Goal: Transaction & Acquisition: Subscribe to service/newsletter

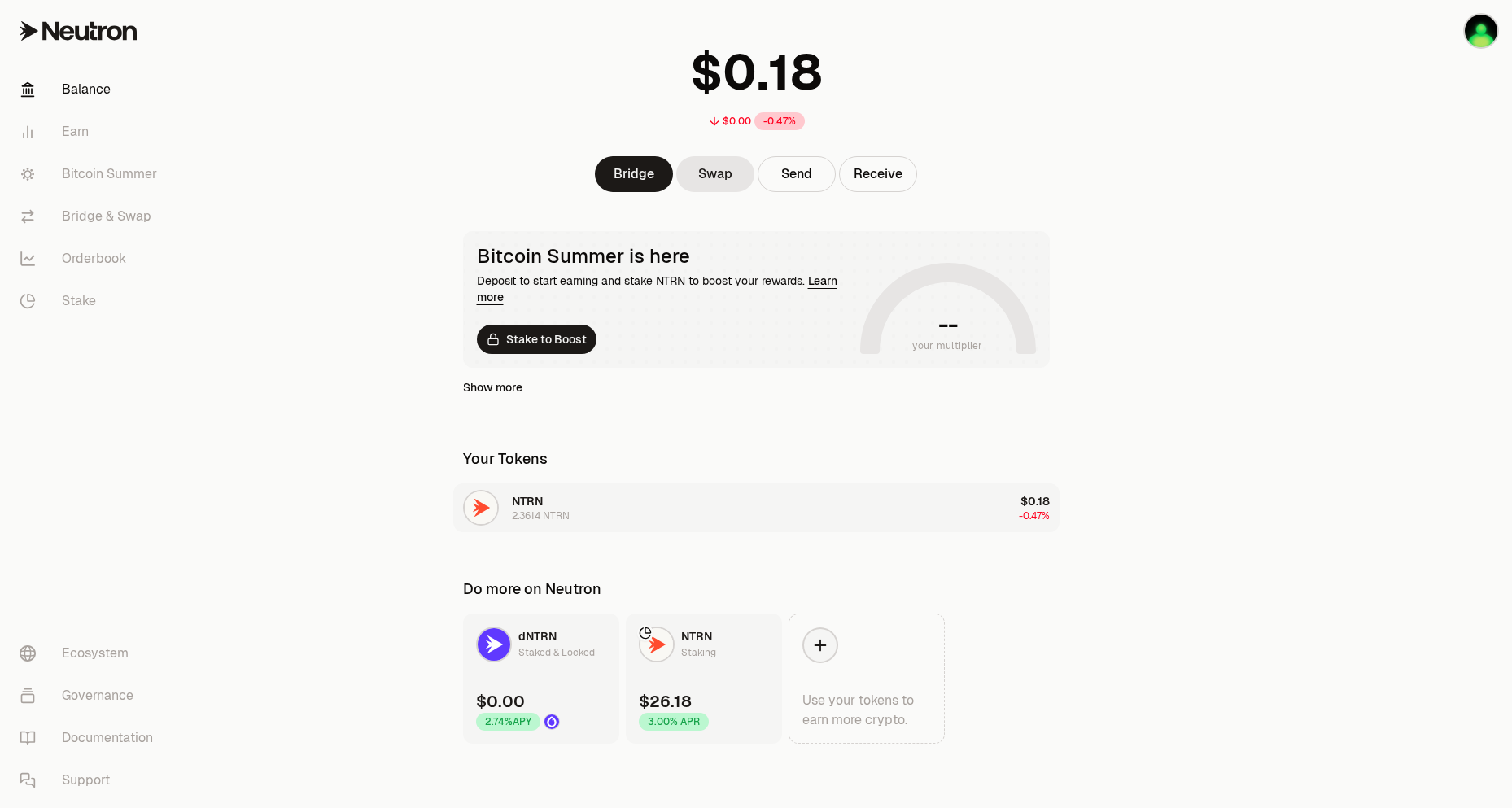
scroll to position [85, 0]
click at [548, 672] on link "dNTRN Staked & Locked $0.00 2.74% APY" at bounding box center [541, 677] width 156 height 130
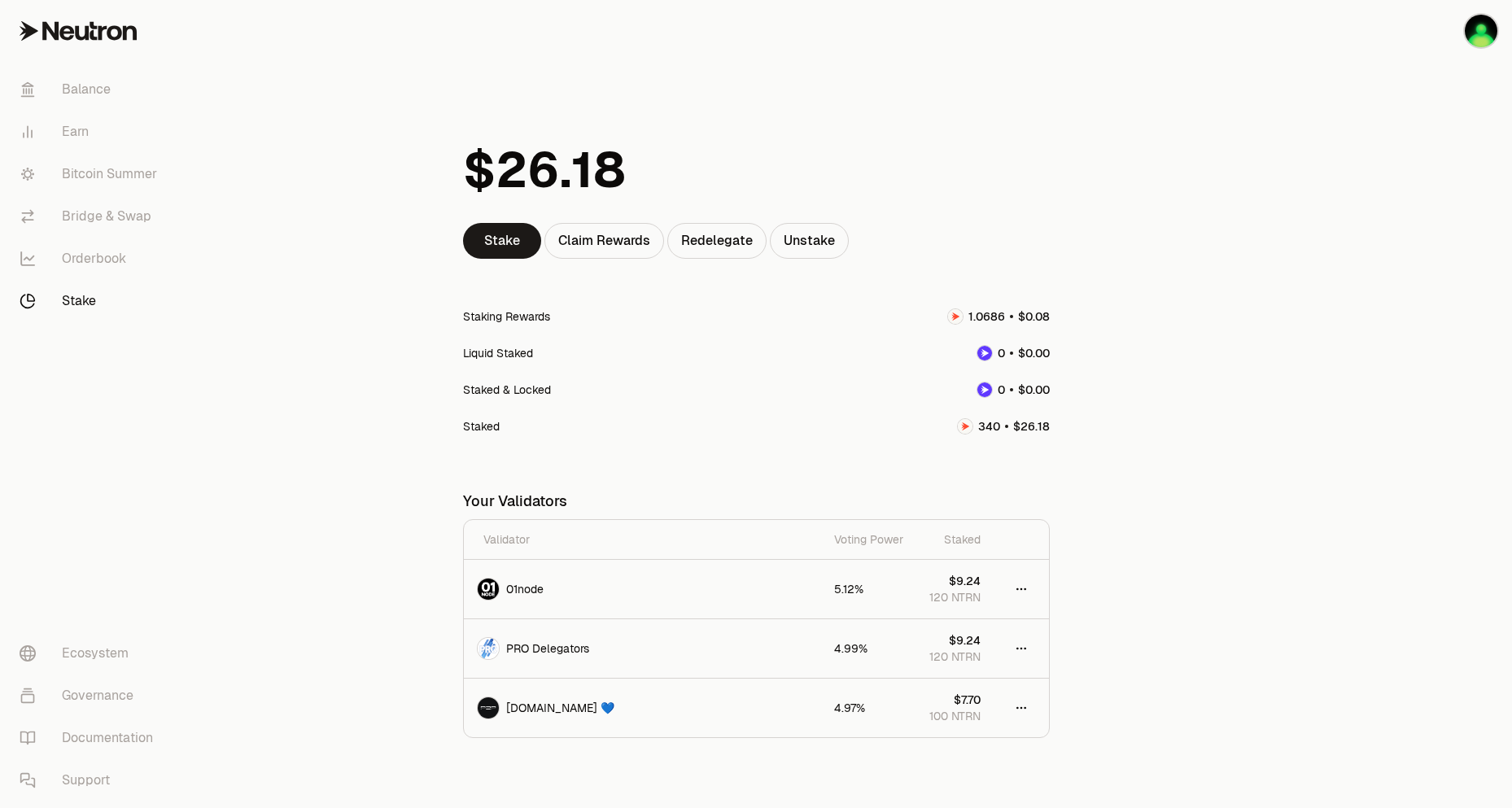
click at [80, 305] on link "Stake" at bounding box center [91, 301] width 169 height 43
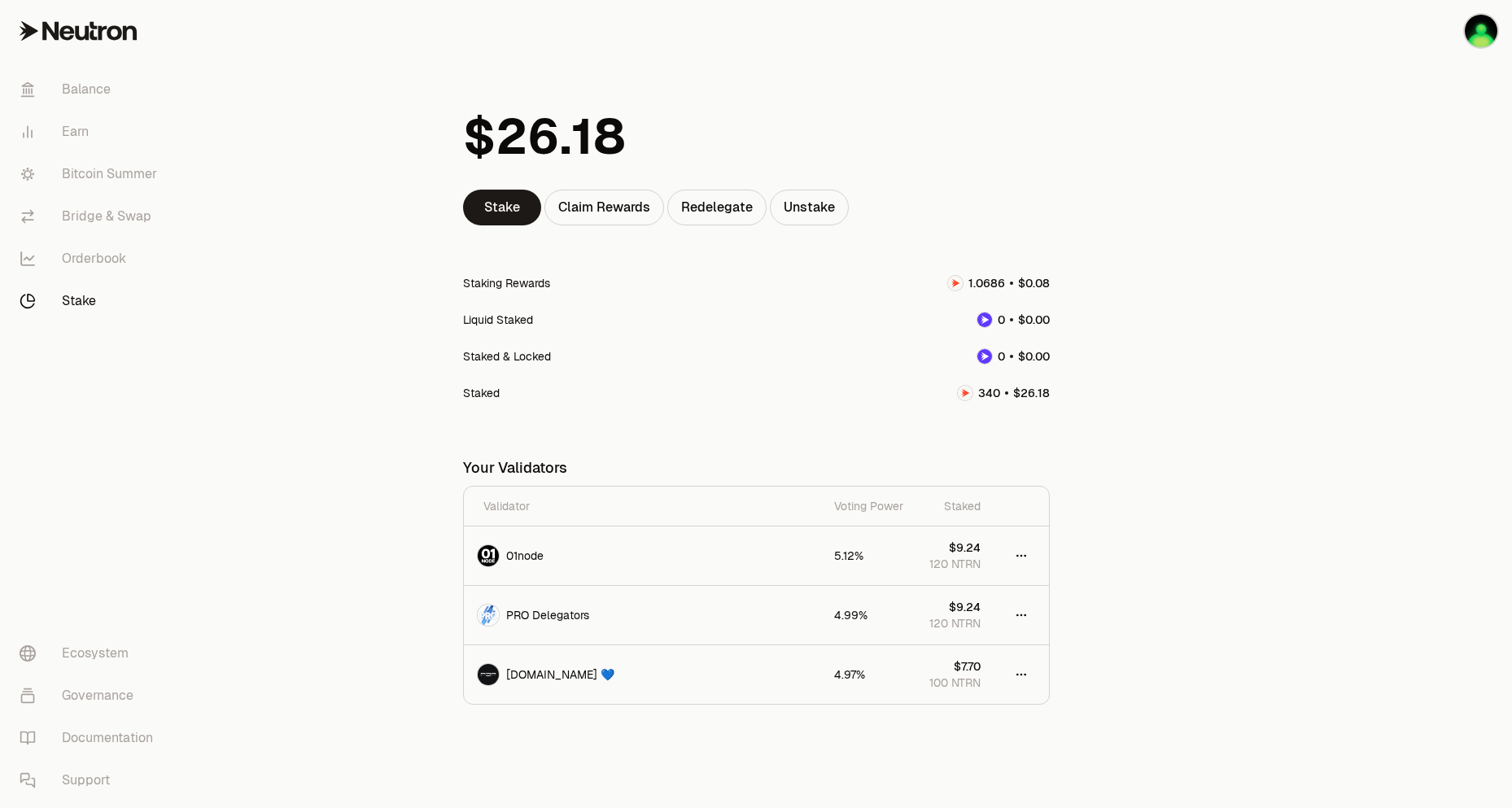
scroll to position [60, 0]
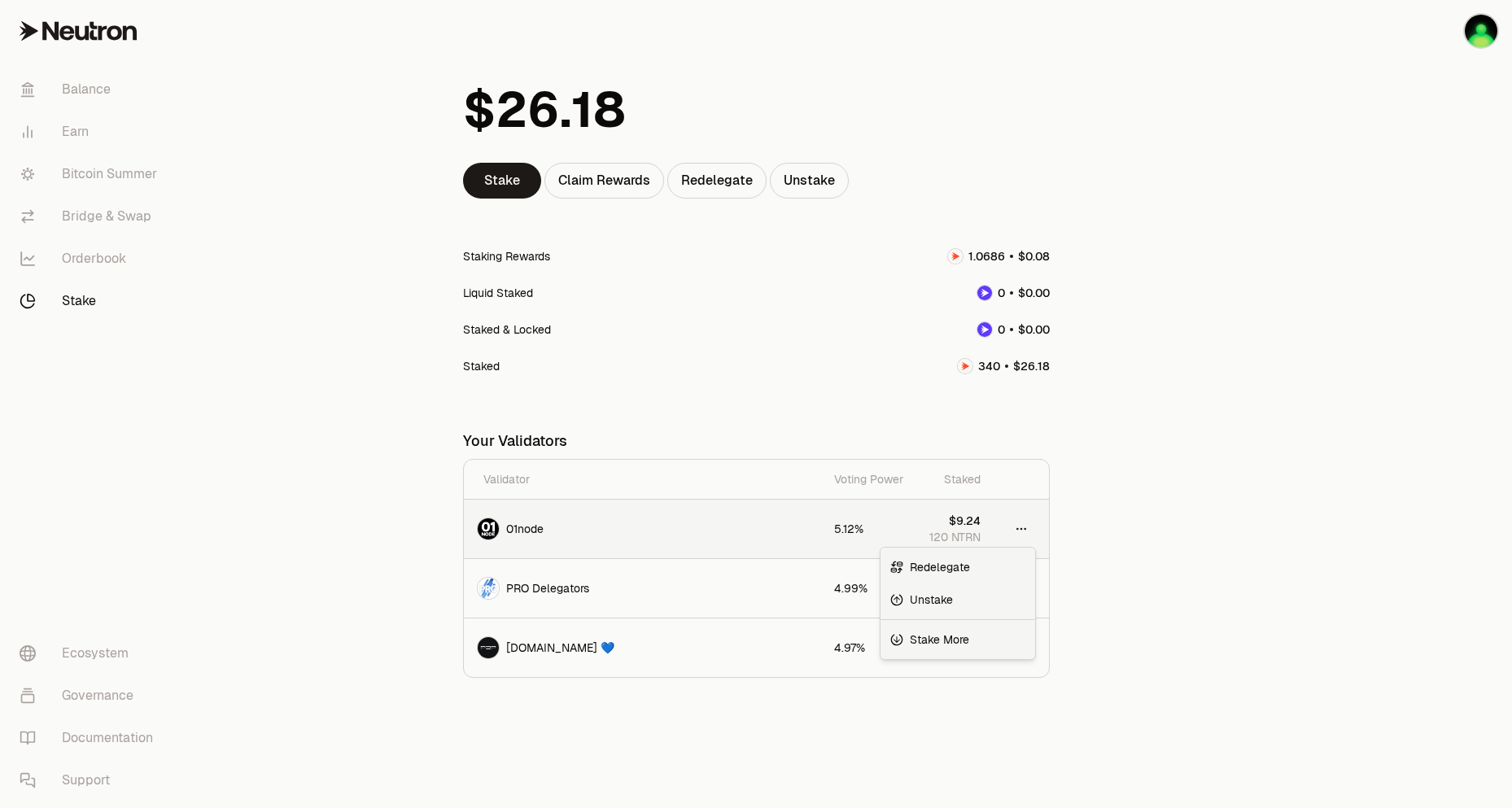
click at [1028, 528] on html "Balance Earn Bitcoin Summer Bridge & Swap Orderbook Stake Ecosystem Governance …" at bounding box center [756, 374] width 1512 height 868
click at [1097, 582] on html "Balance Earn Bitcoin Summer Bridge & Swap Orderbook Stake Ecosystem Governance …" at bounding box center [756, 374] width 1512 height 868
click at [82, 300] on link "Stake" at bounding box center [91, 301] width 169 height 43
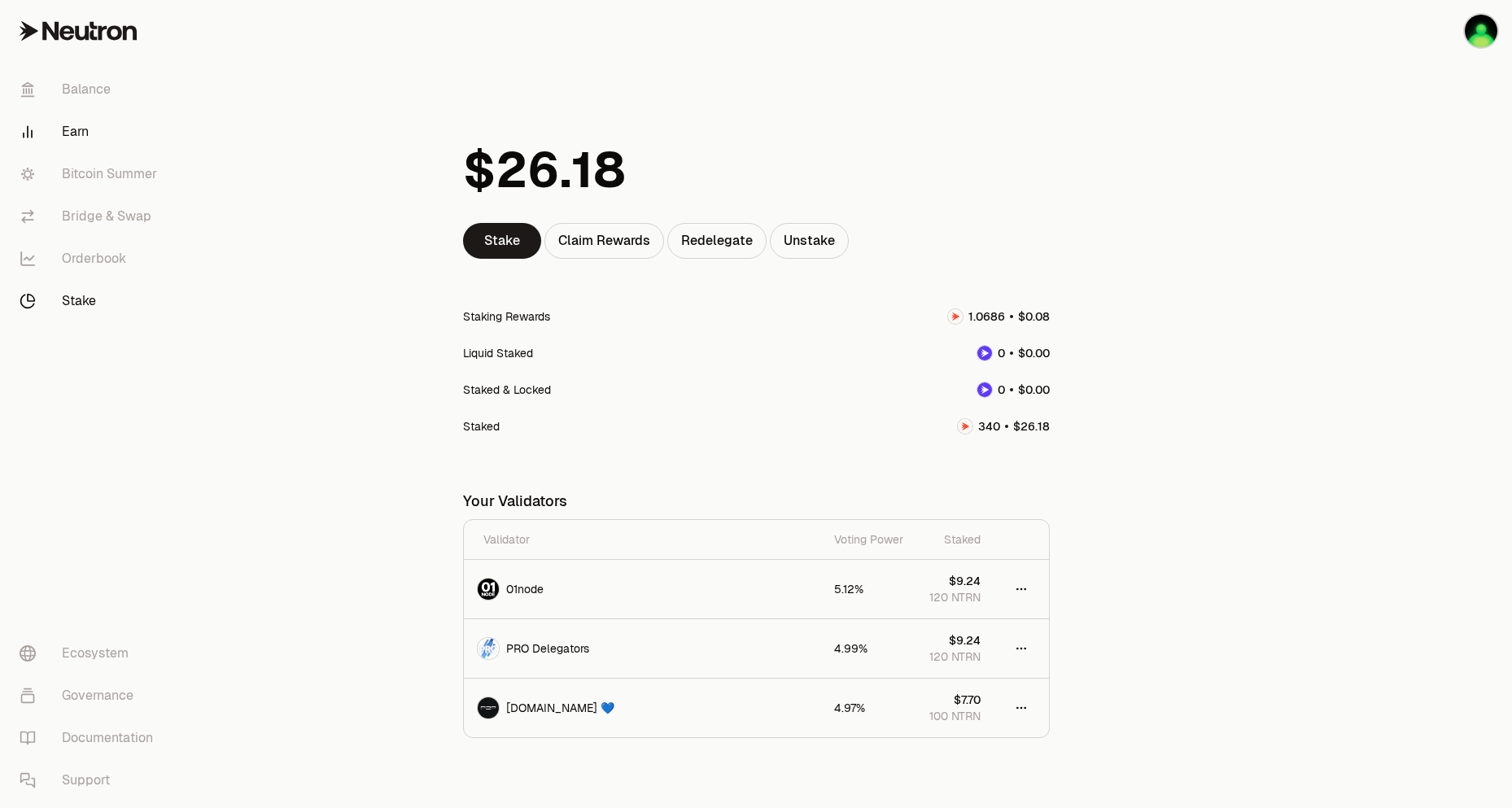
click at [66, 127] on link "Earn" at bounding box center [91, 132] width 169 height 43
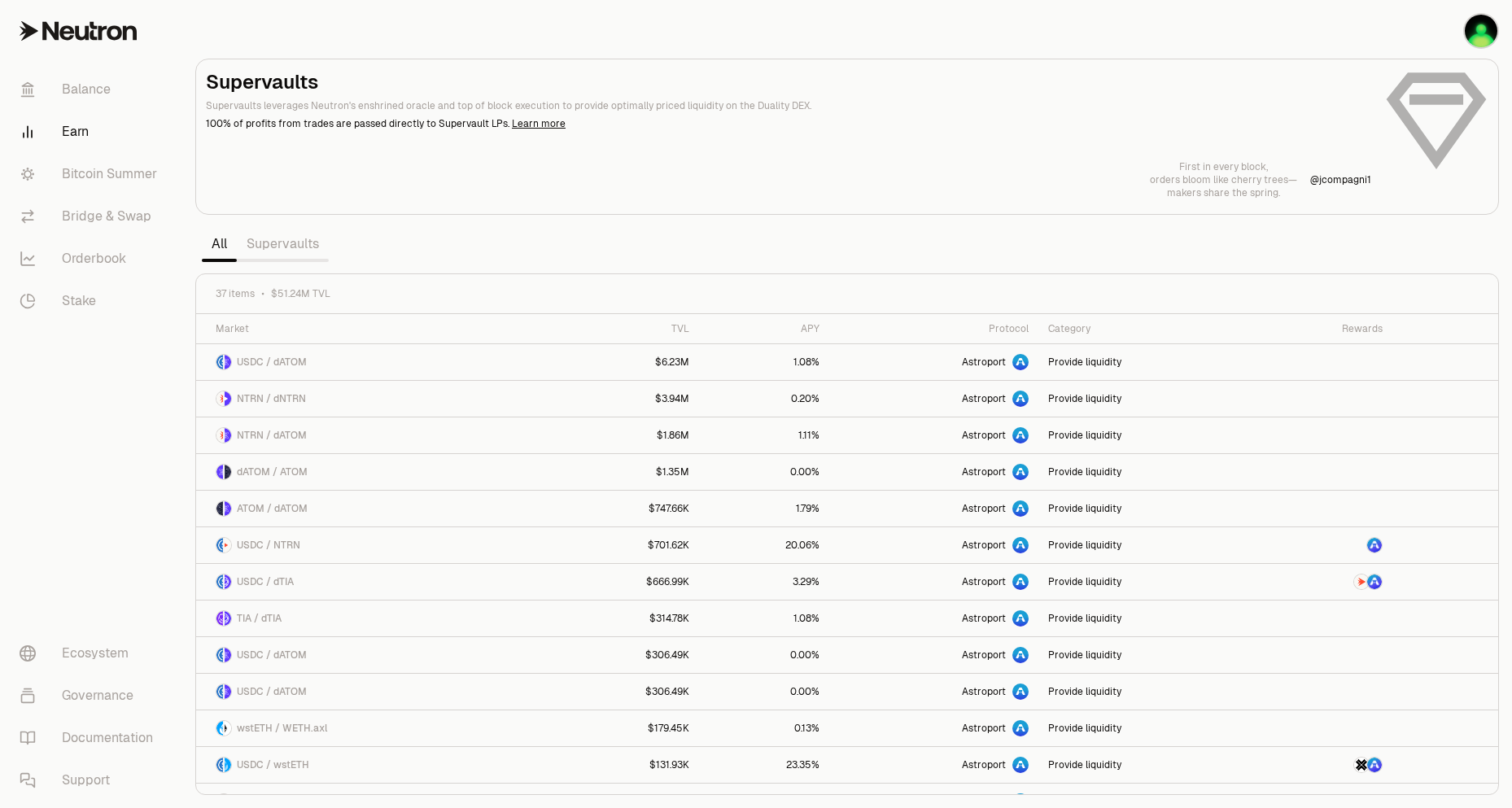
click at [277, 245] on link "Supervaults" at bounding box center [282, 244] width 92 height 33
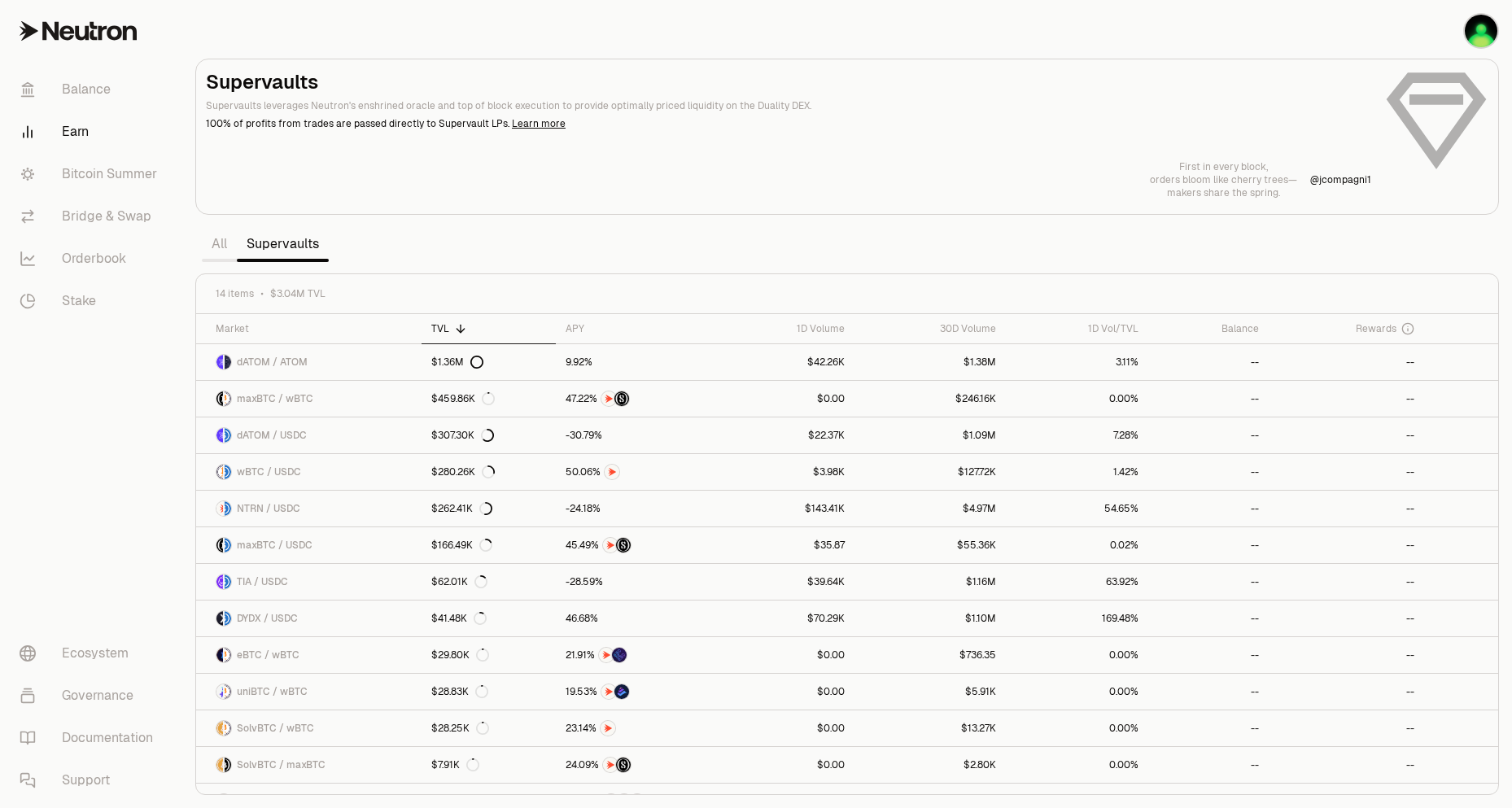
click at [222, 243] on link "All" at bounding box center [219, 244] width 35 height 33
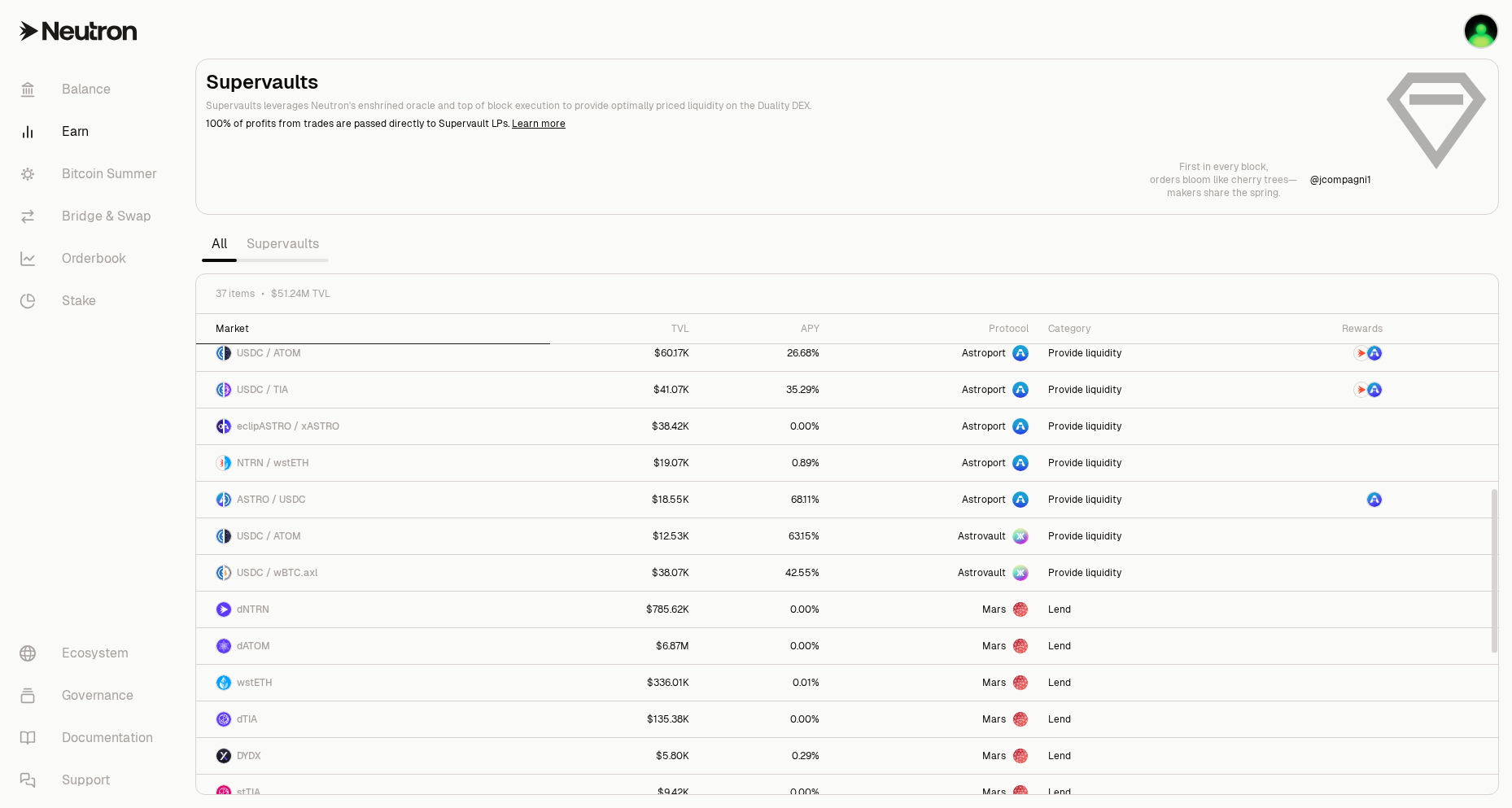
scroll to position [569, 0]
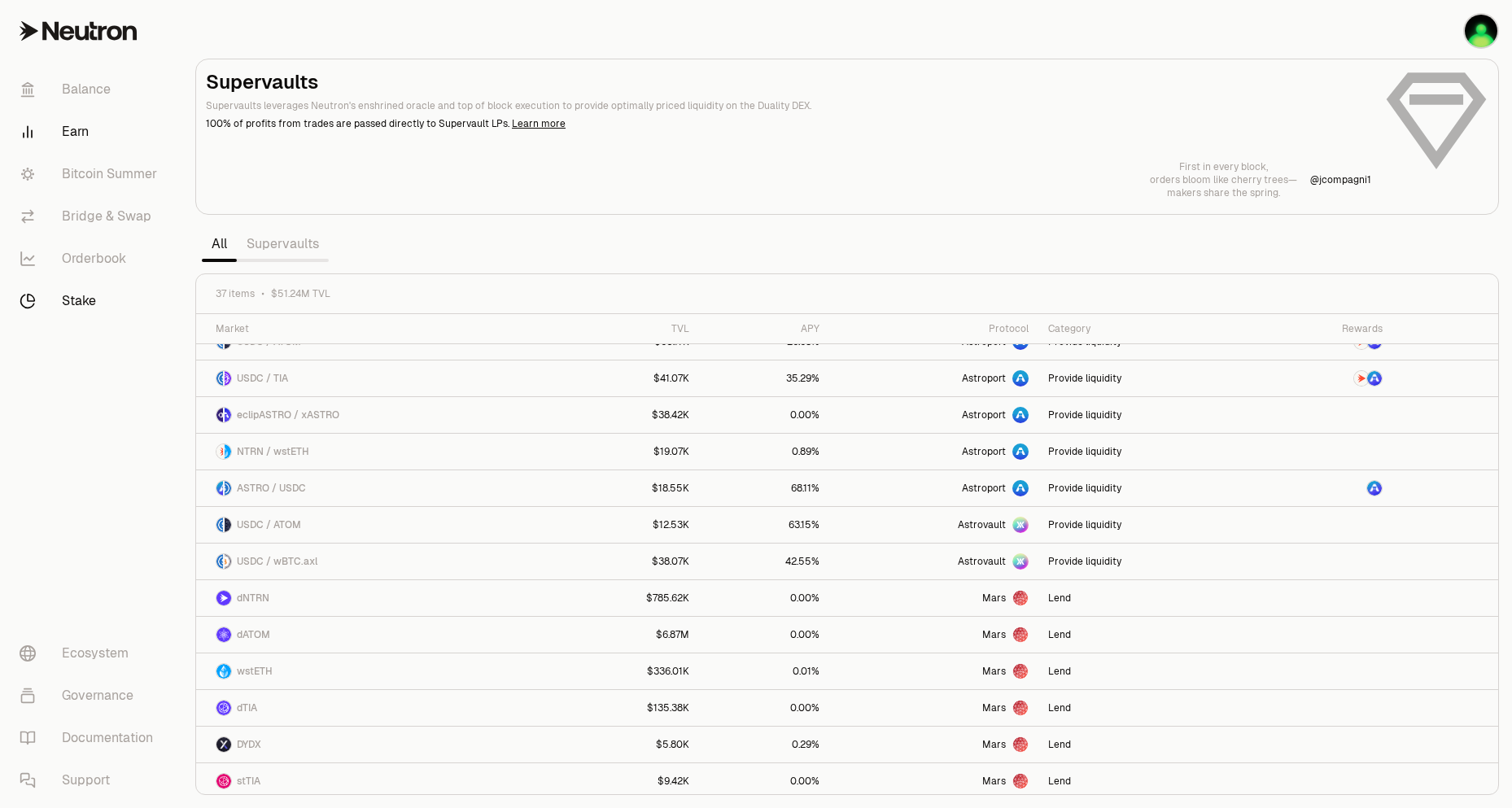
click at [74, 301] on link "Stake" at bounding box center [91, 301] width 169 height 43
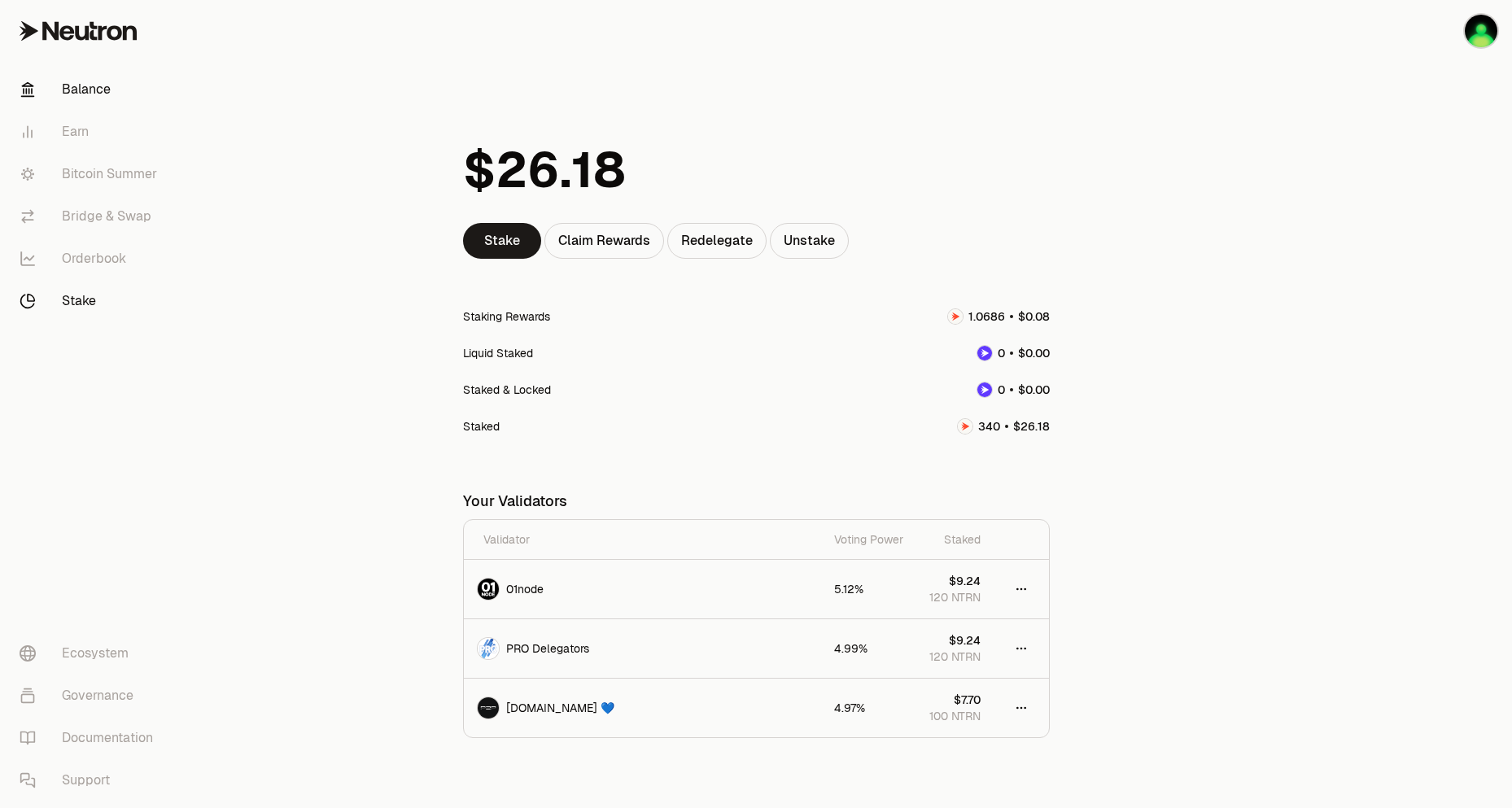
click at [61, 83] on link "Balance" at bounding box center [91, 89] width 169 height 43
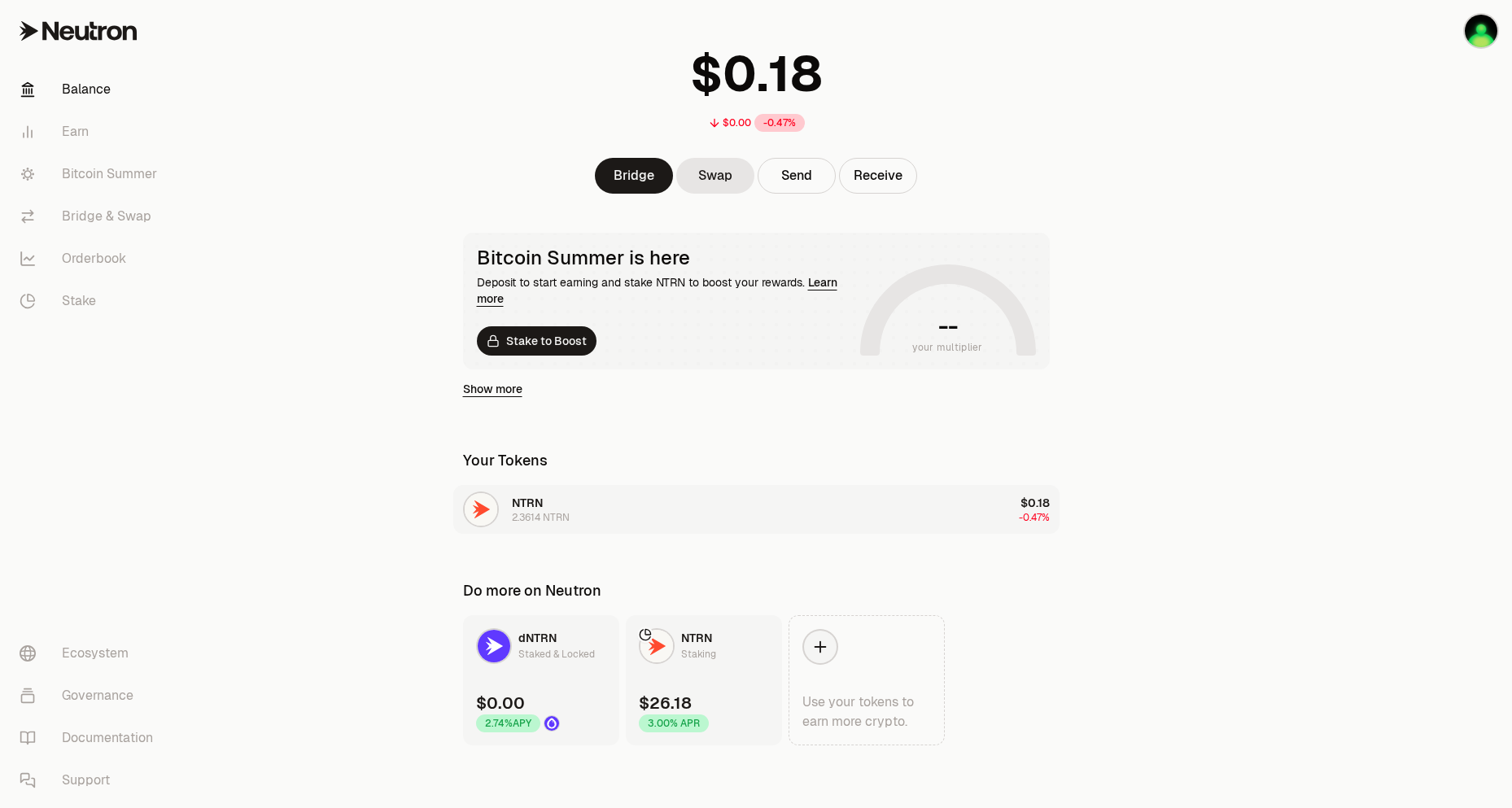
scroll to position [85, 0]
click at [66, 135] on link "Earn" at bounding box center [91, 132] width 169 height 43
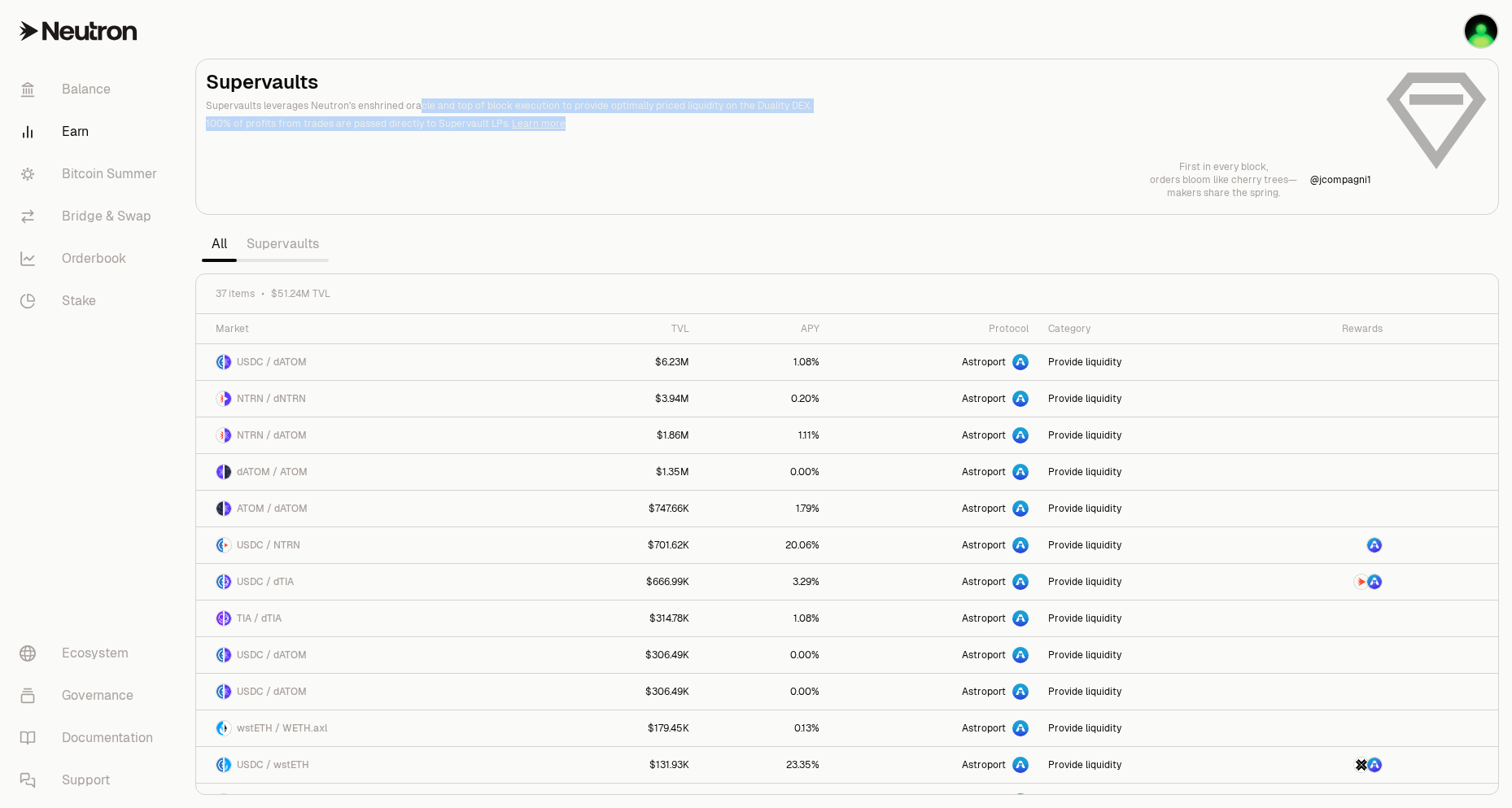
drag, startPoint x: 413, startPoint y: 104, endPoint x: 766, endPoint y: 116, distance: 353.2
click at [766, 116] on header "Supervaults Supervaults leverages Neutron's enshrined oracle and top of block e…" at bounding box center [788, 100] width 1165 height 62
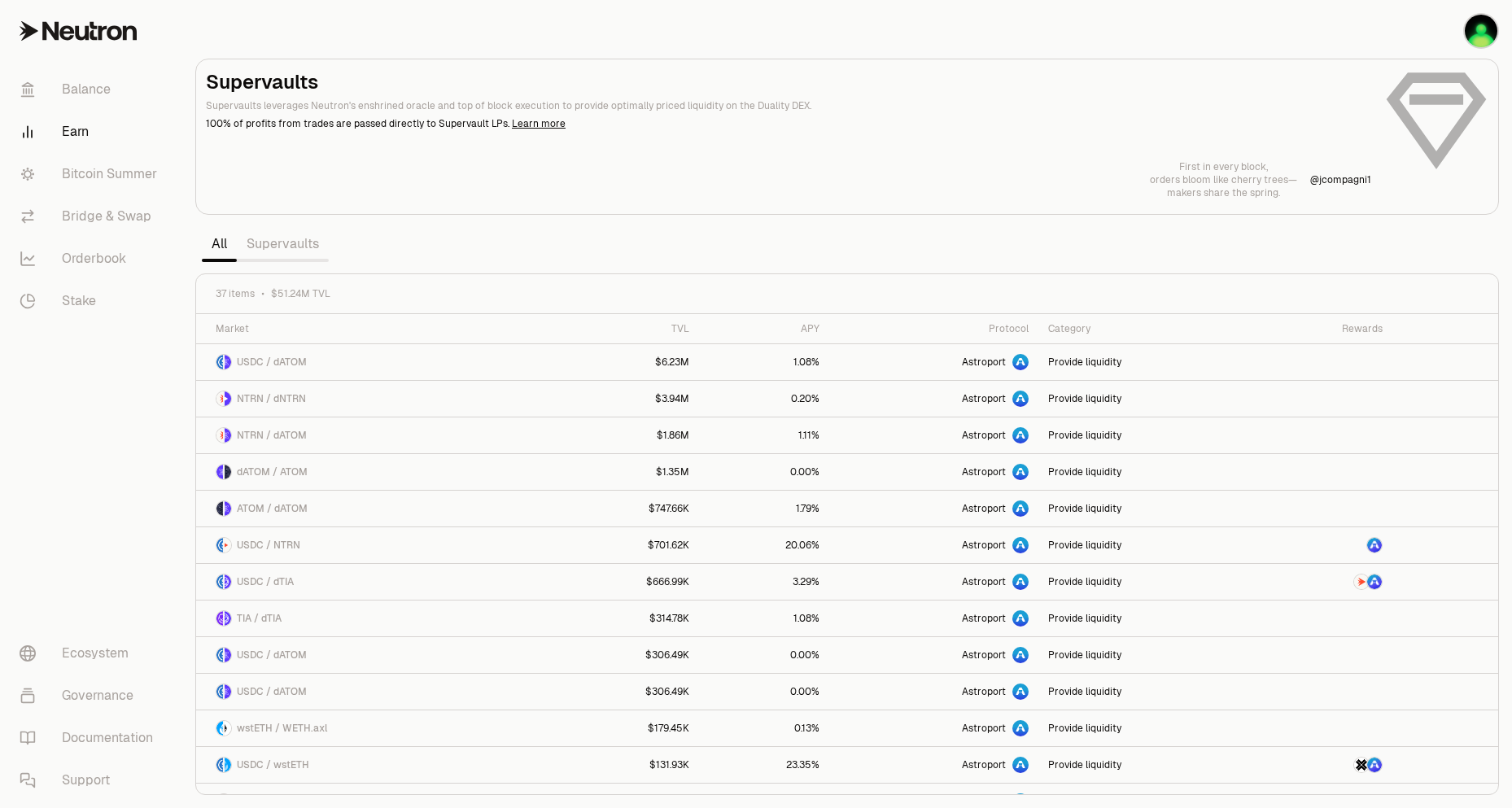
click at [779, 148] on div "Supervaults Supervaults leverages Neutron's enshrined oracle and top of block e…" at bounding box center [847, 133] width 1282 height 130
click at [54, 298] on link "Stake" at bounding box center [91, 301] width 169 height 43
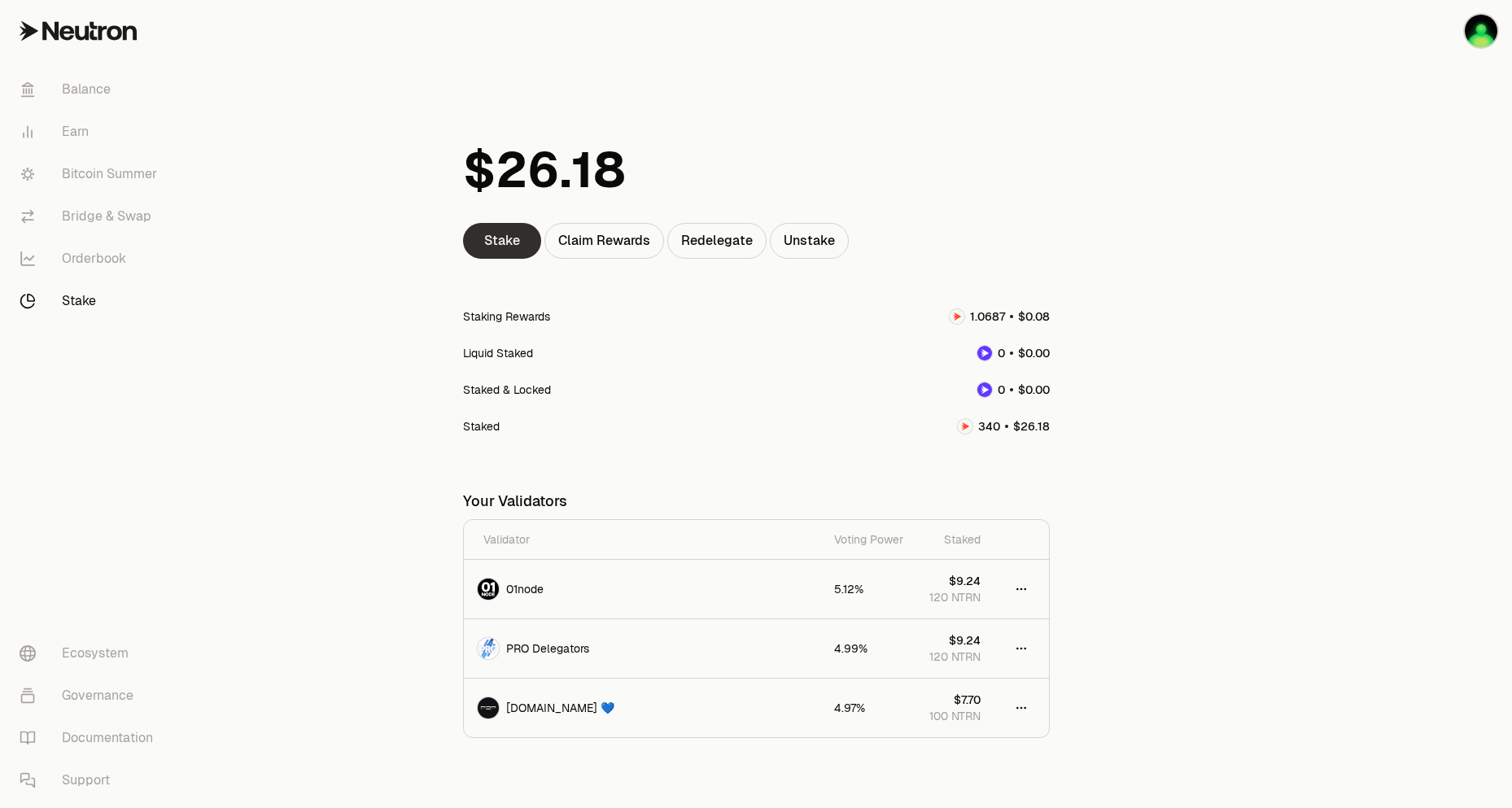
click at [486, 243] on link "Stake" at bounding box center [502, 241] width 78 height 35
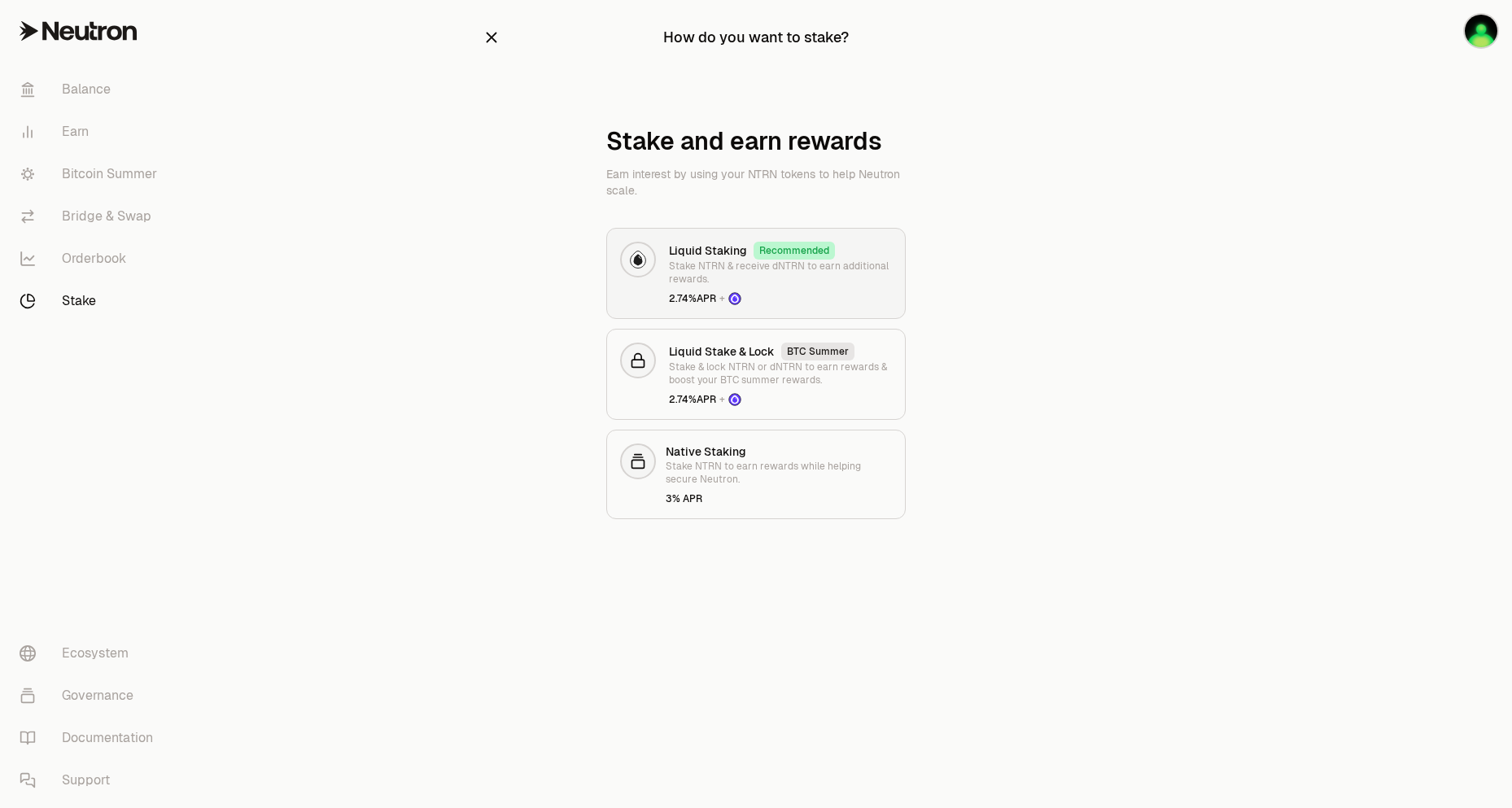
click at [735, 301] on icon at bounding box center [734, 298] width 12 height 12
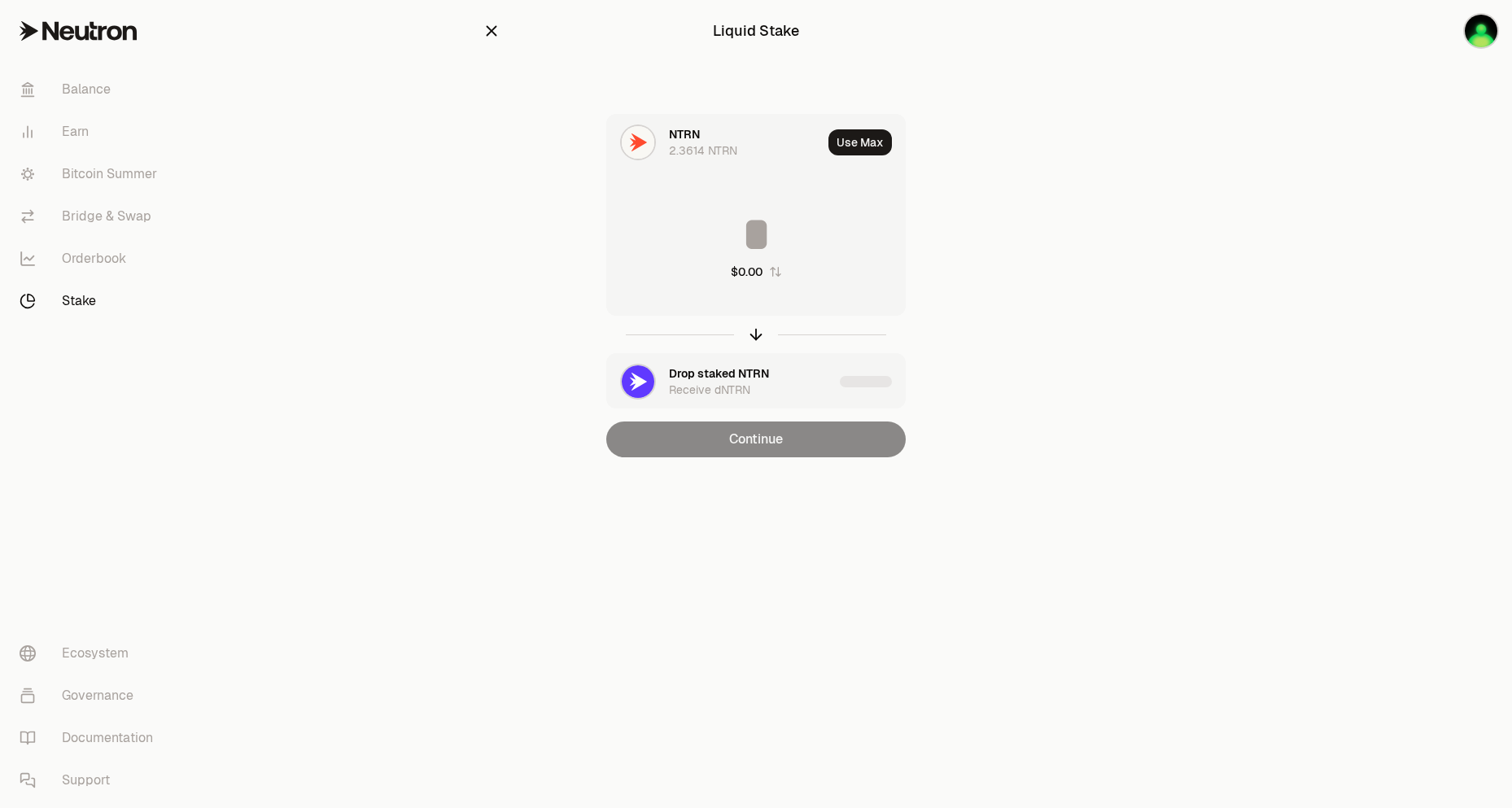
click at [492, 27] on icon "button" at bounding box center [491, 31] width 18 height 18
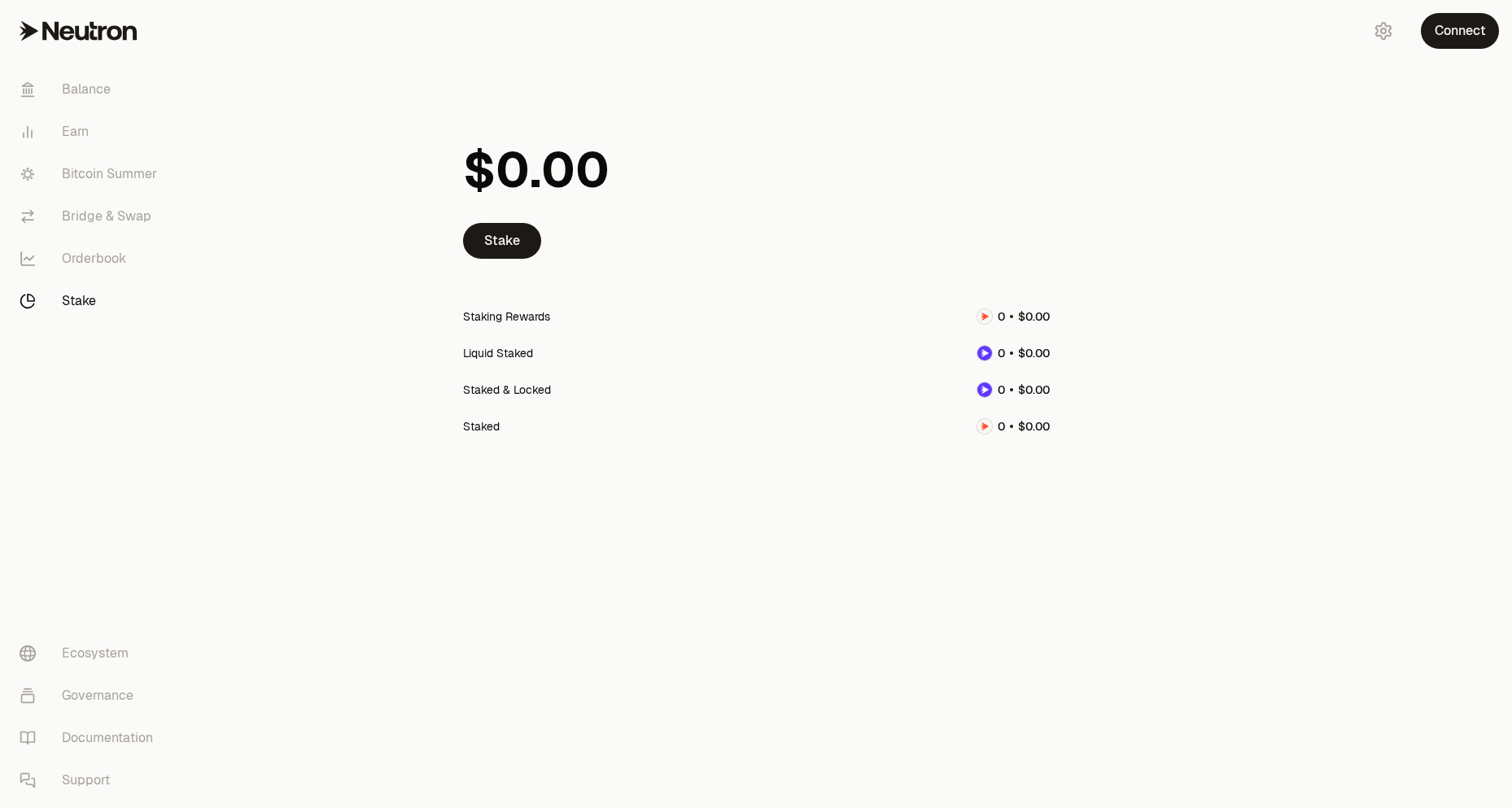
click at [1250, 478] on main "Stake Staking Rewards Liquid Staked Staked & Locked Staked" at bounding box center [847, 287] width 1329 height 575
click at [1448, 30] on button "Connect" at bounding box center [1460, 30] width 78 height 35
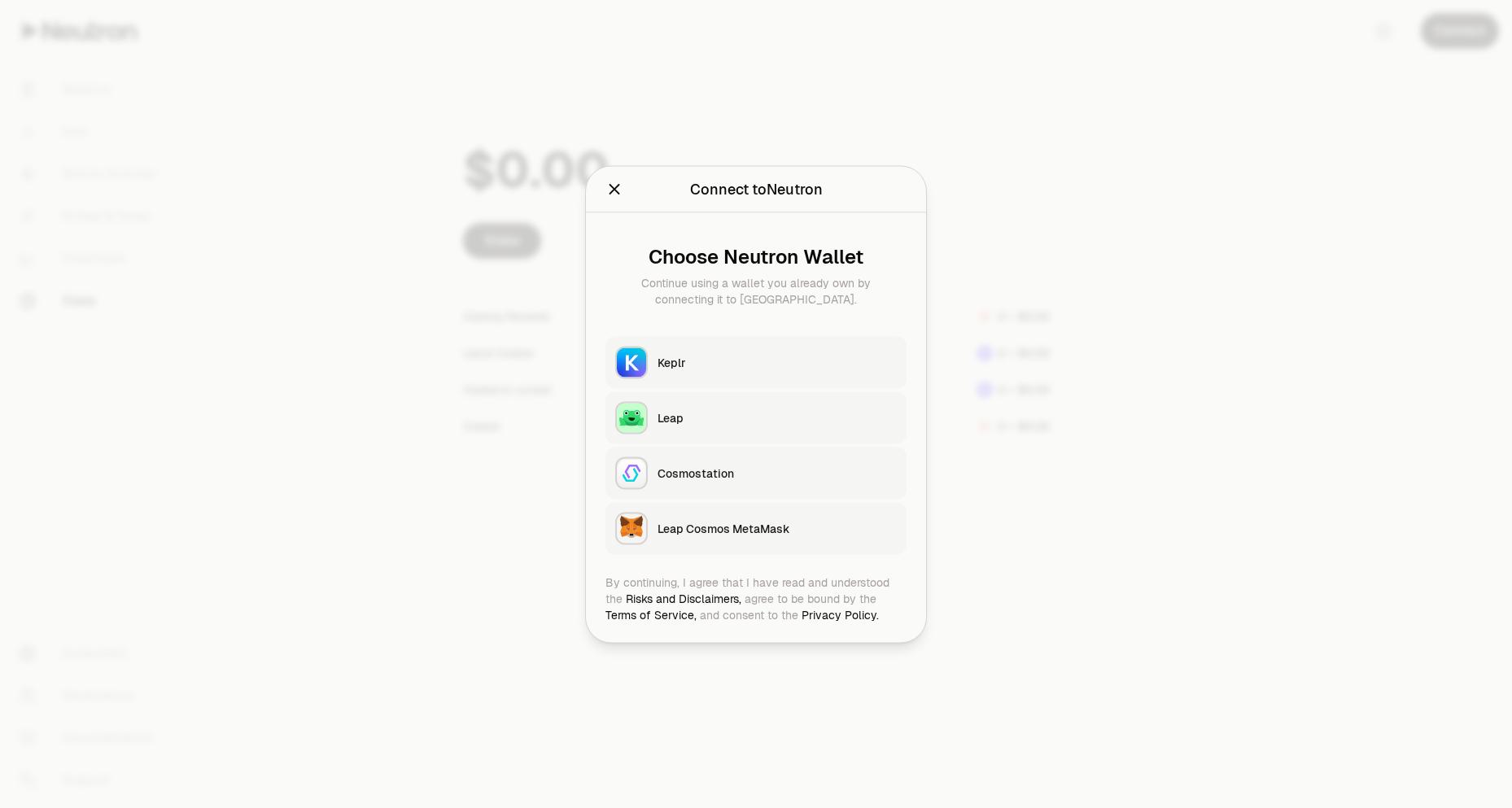
click at [700, 355] on div "Keplr" at bounding box center [776, 362] width 239 height 16
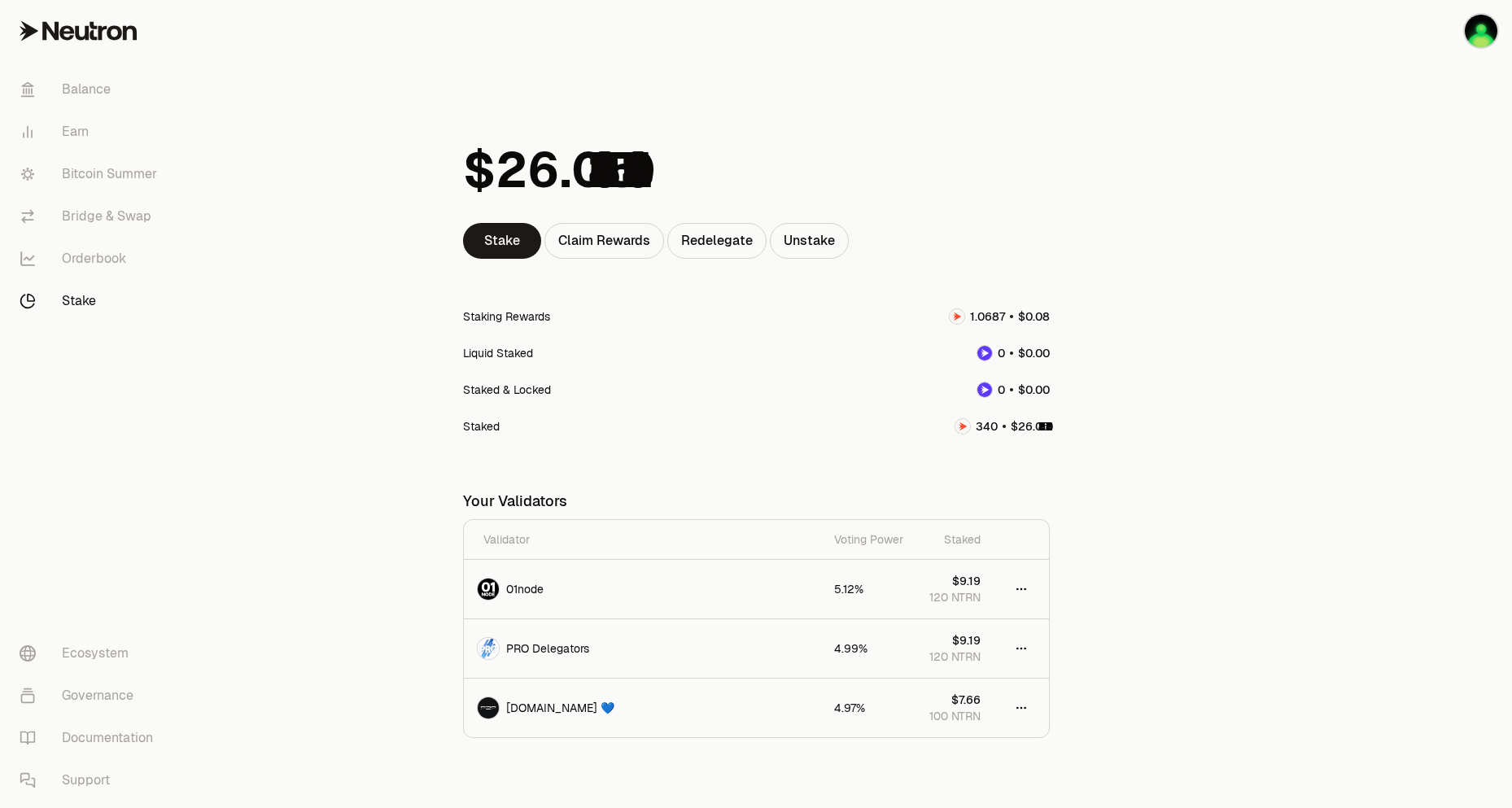
scroll to position [60, 0]
